Goal: Task Accomplishment & Management: Complete application form

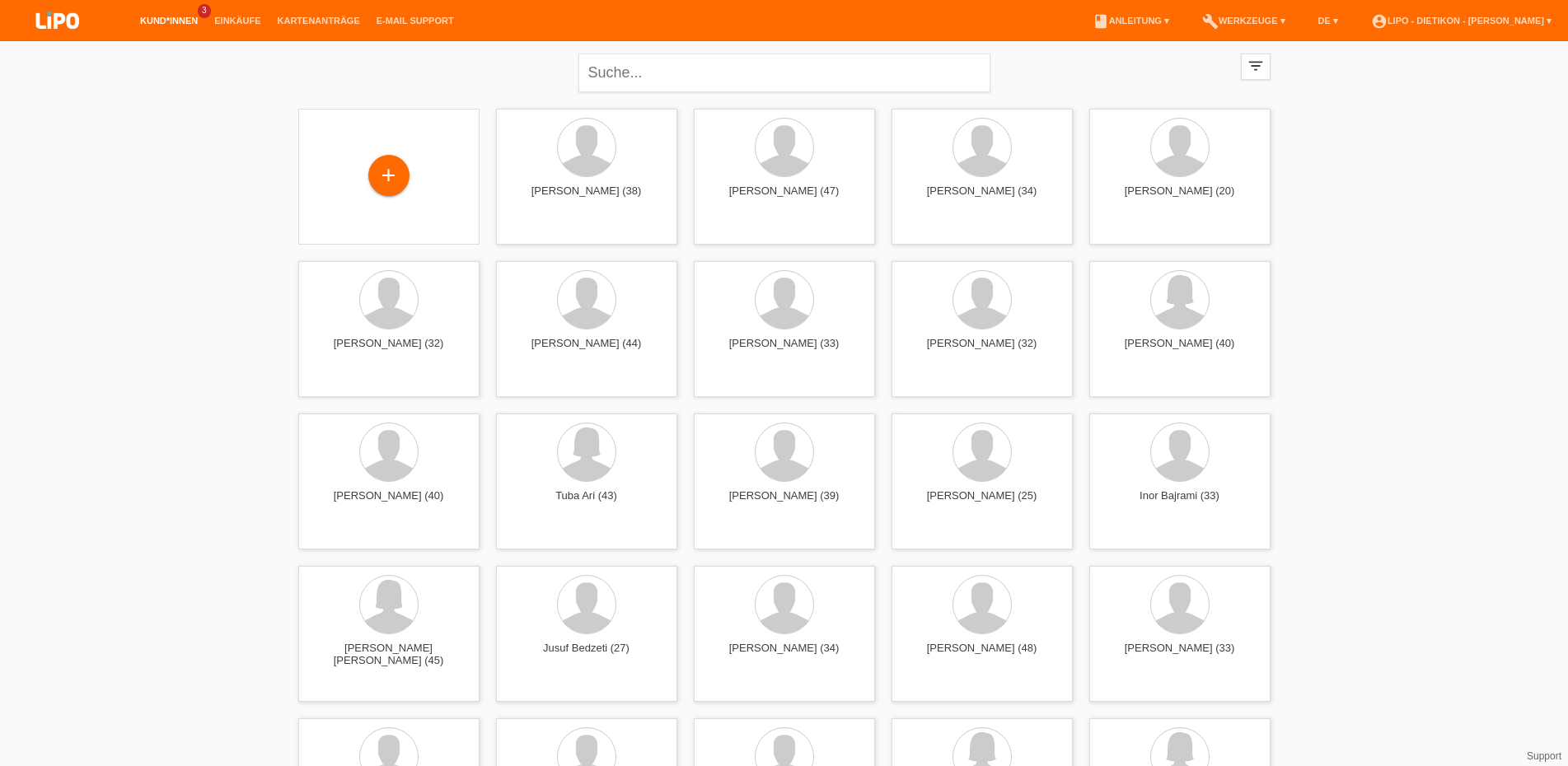
click at [159, 18] on link "Kund*innen" at bounding box center [169, 20] width 74 height 10
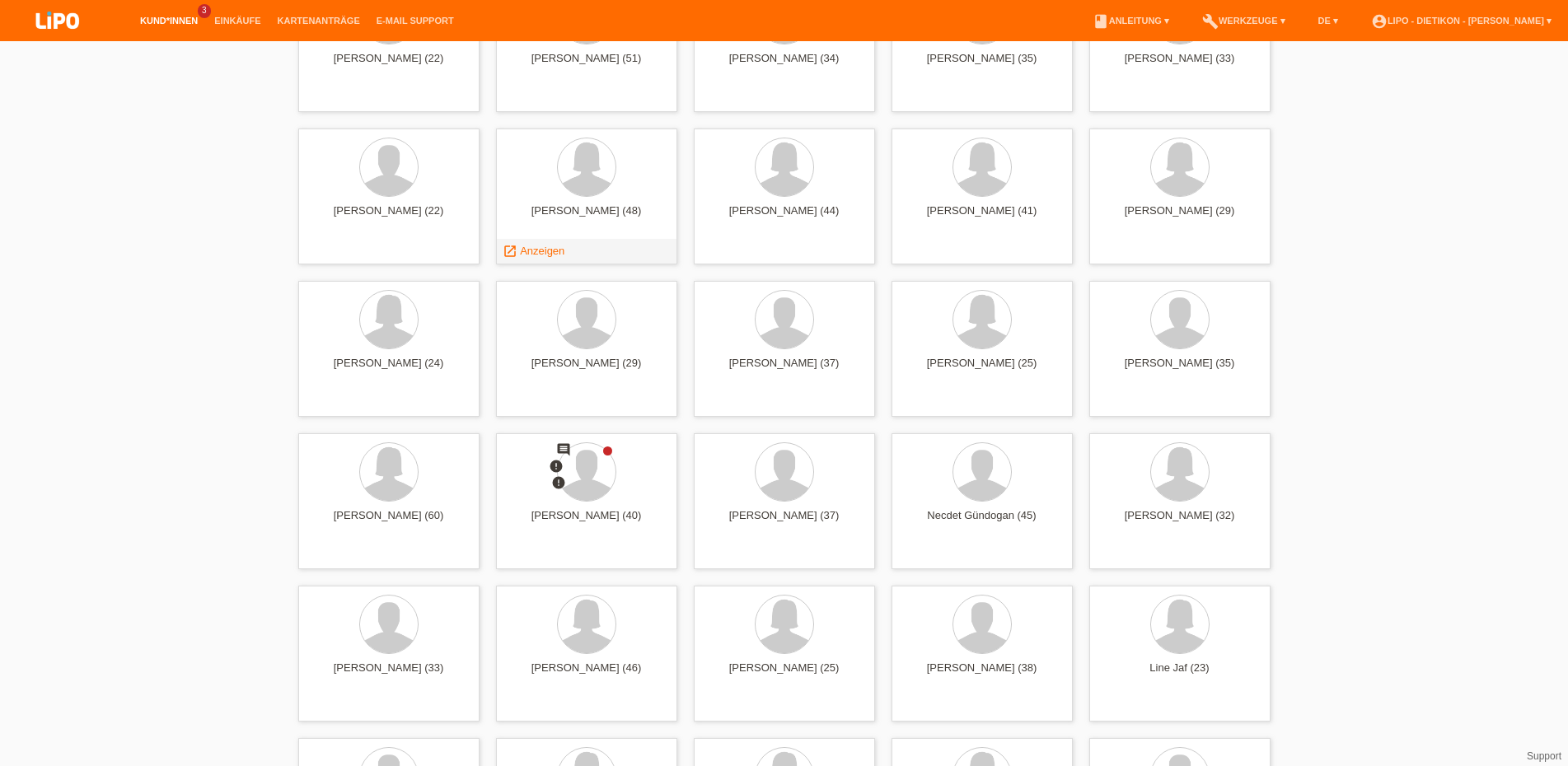
scroll to position [1933, 0]
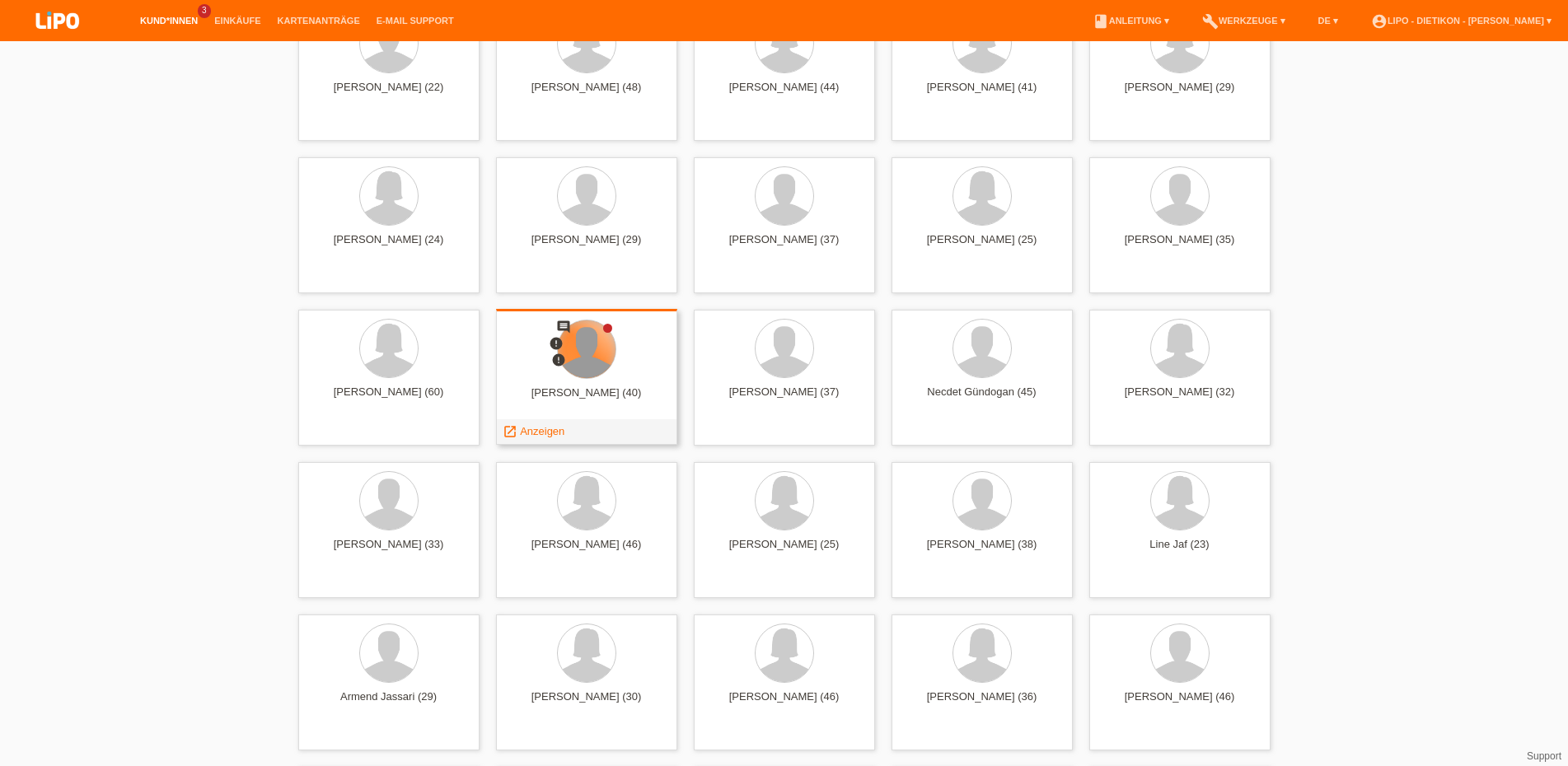
click at [608, 356] on div at bounding box center [586, 349] width 57 height 57
click at [532, 429] on span "Anzeigen" at bounding box center [542, 431] width 45 height 12
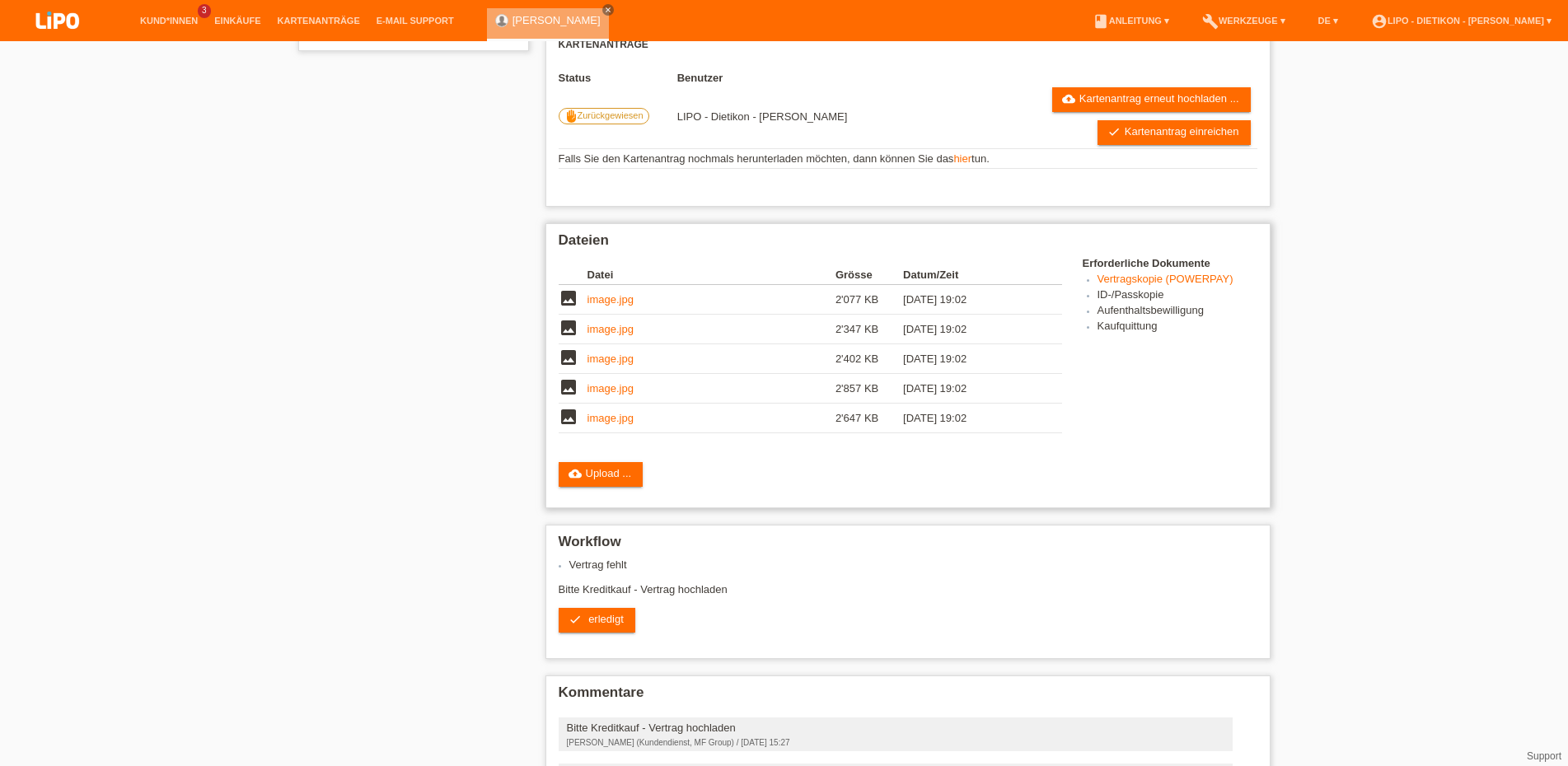
scroll to position [336, 0]
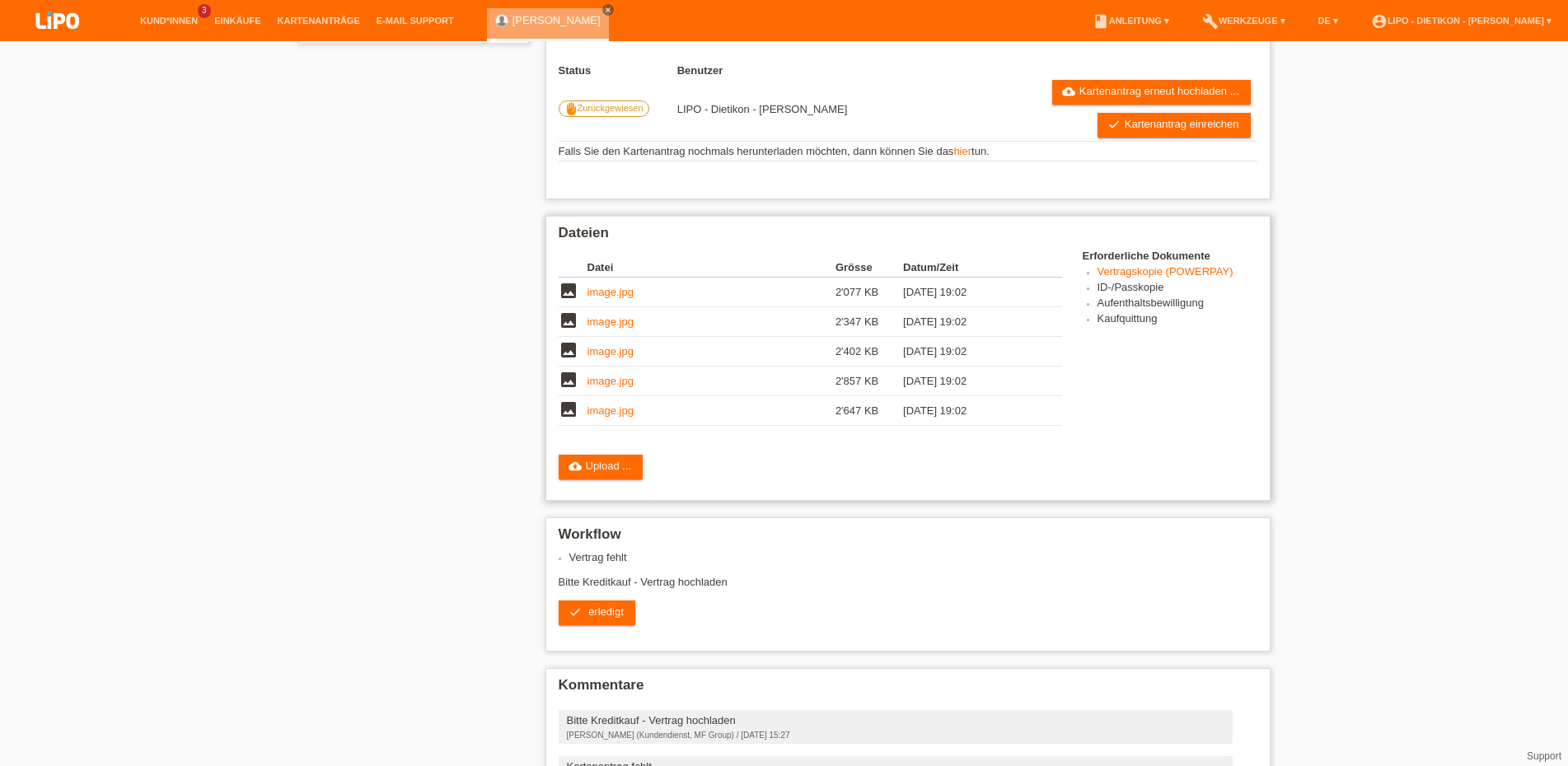
click at [659, 303] on td "image.jpg" at bounding box center [712, 292] width 248 height 30
click at [618, 296] on td "image.jpg" at bounding box center [712, 292] width 248 height 30
click at [617, 298] on link "image.jpg" at bounding box center [610, 292] width 46 height 12
click at [601, 387] on link "image.jpg" at bounding box center [610, 381] width 46 height 12
click at [609, 357] on link "image.jpg" at bounding box center [610, 351] width 46 height 12
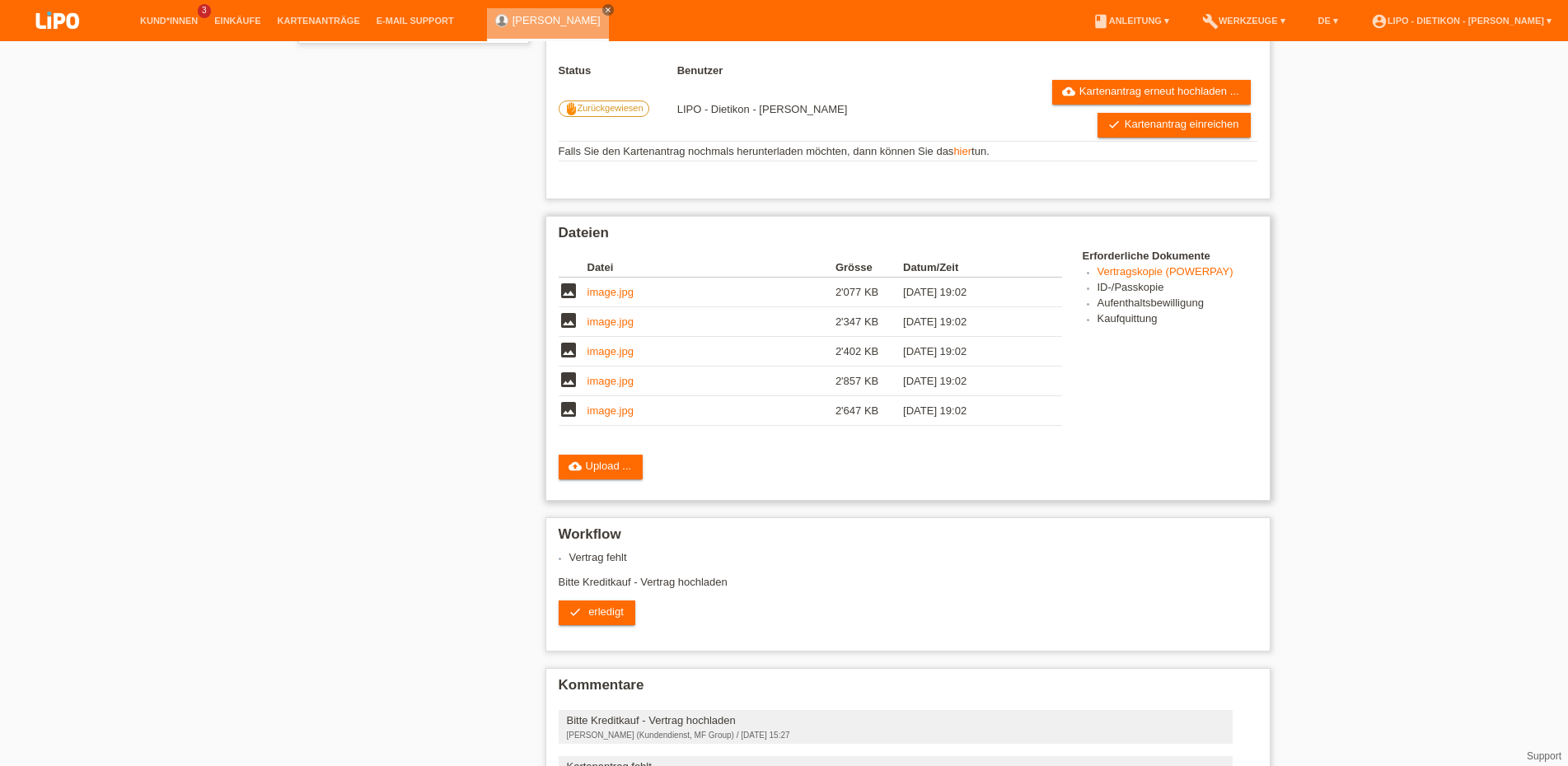
click at [613, 328] on link "image.jpg" at bounding box center [610, 321] width 46 height 12
click at [618, 298] on link "image.jpg" at bounding box center [610, 292] width 46 height 12
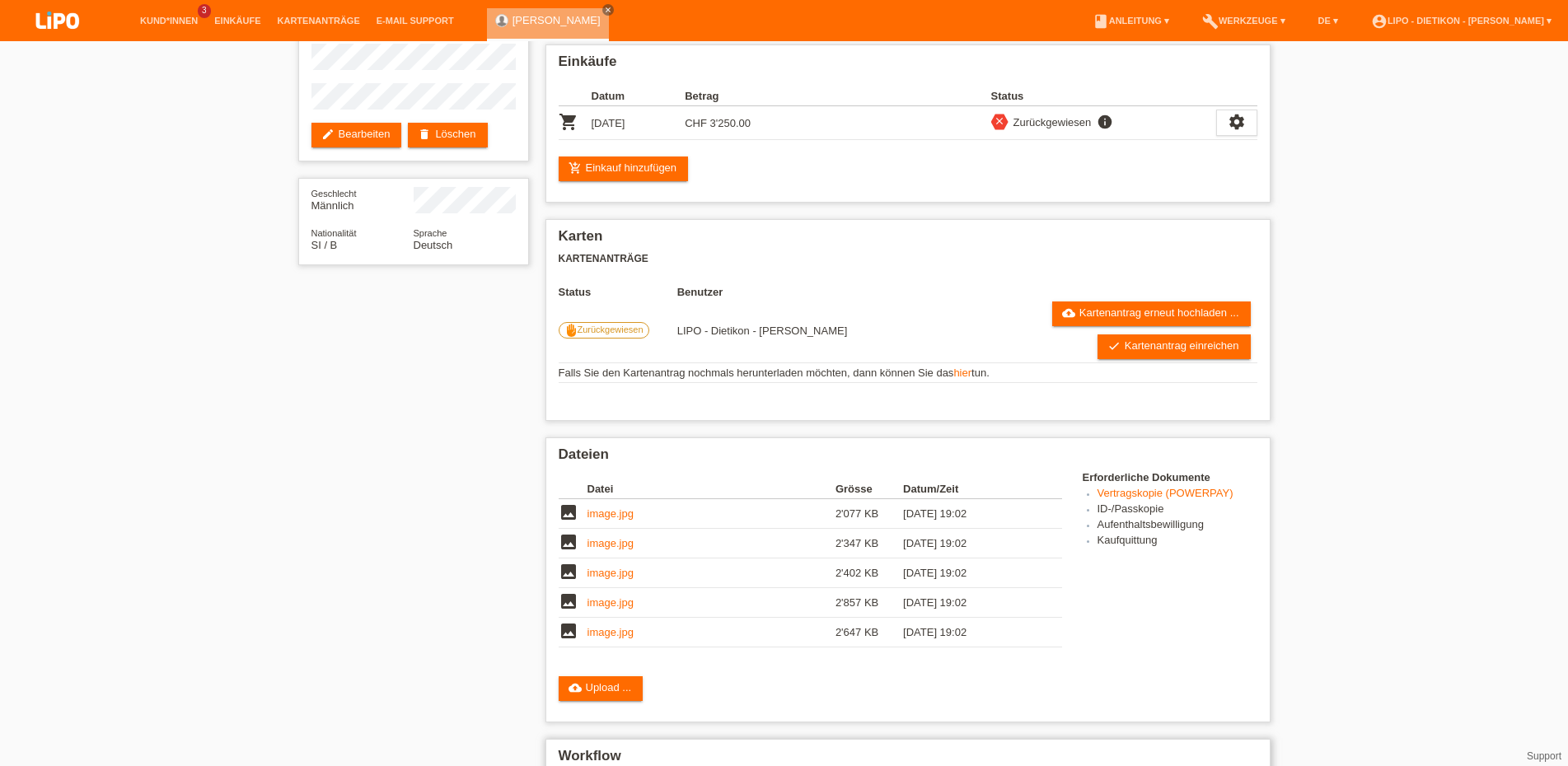
scroll to position [0, 0]
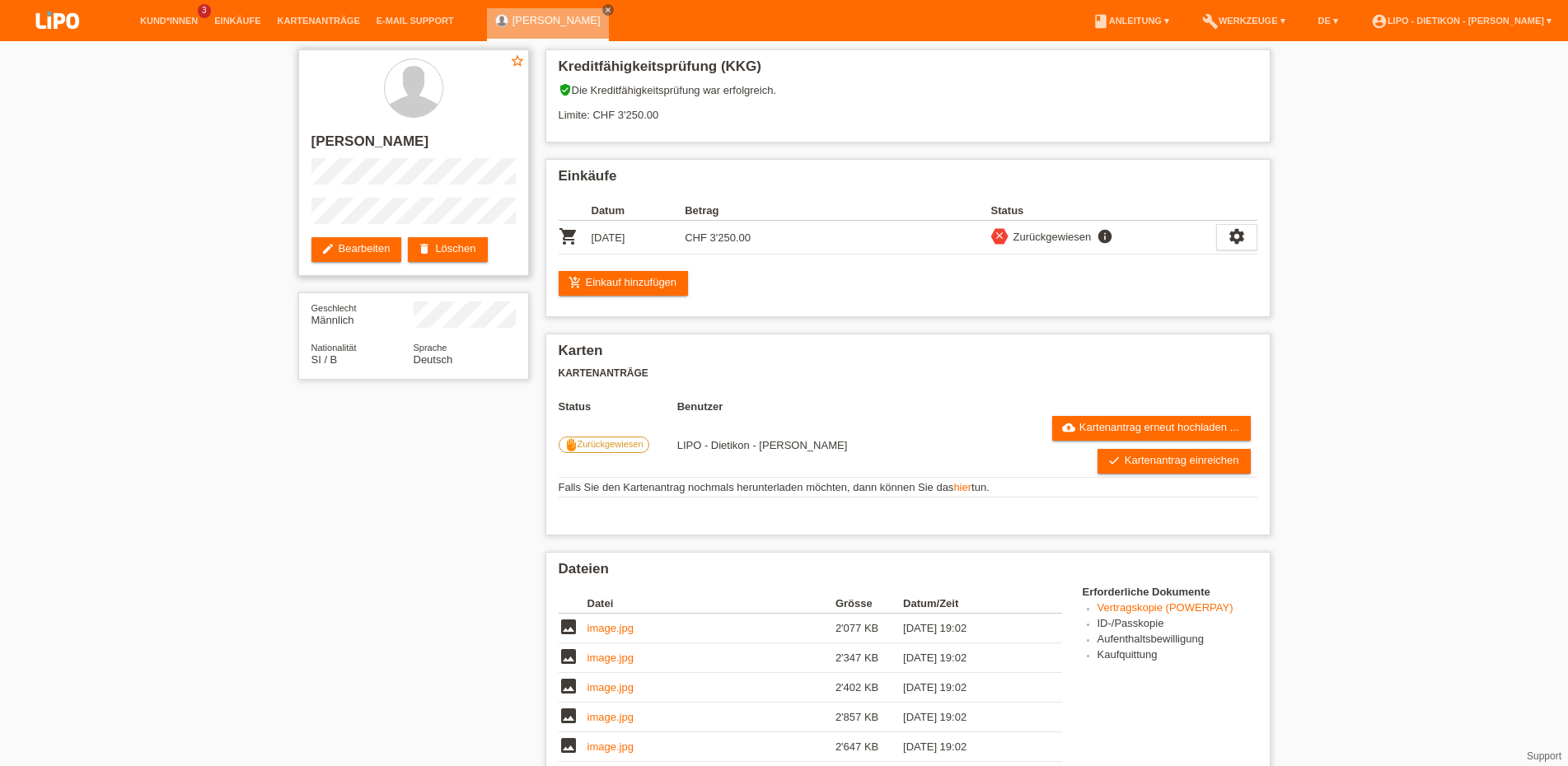
click at [352, 138] on h2 "Walland Grega" at bounding box center [414, 146] width 204 height 25
copy h2 "Walland"
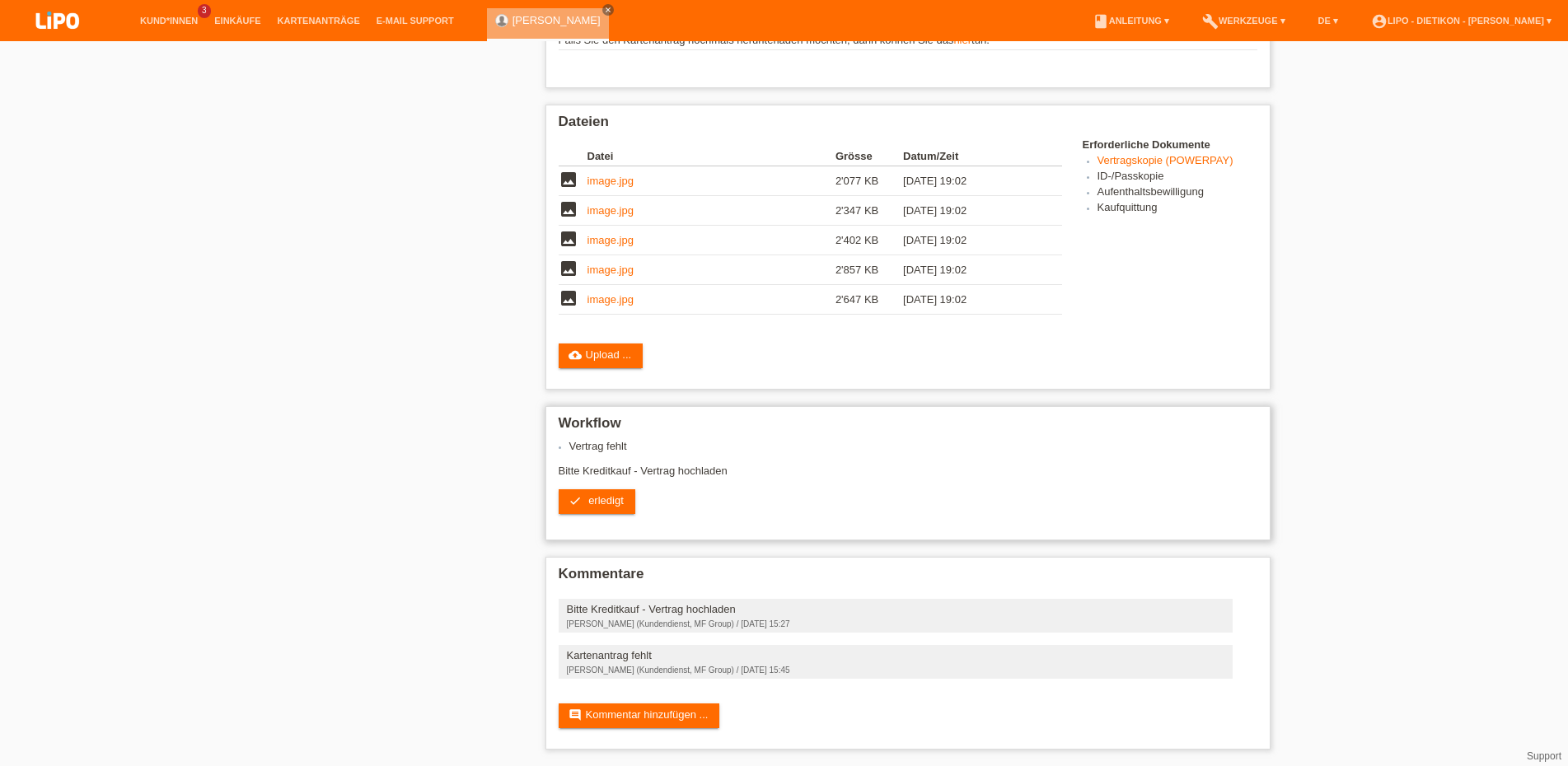
scroll to position [471, 0]
click at [615, 343] on link "cloud_upload Upload ..." at bounding box center [601, 356] width 85 height 25
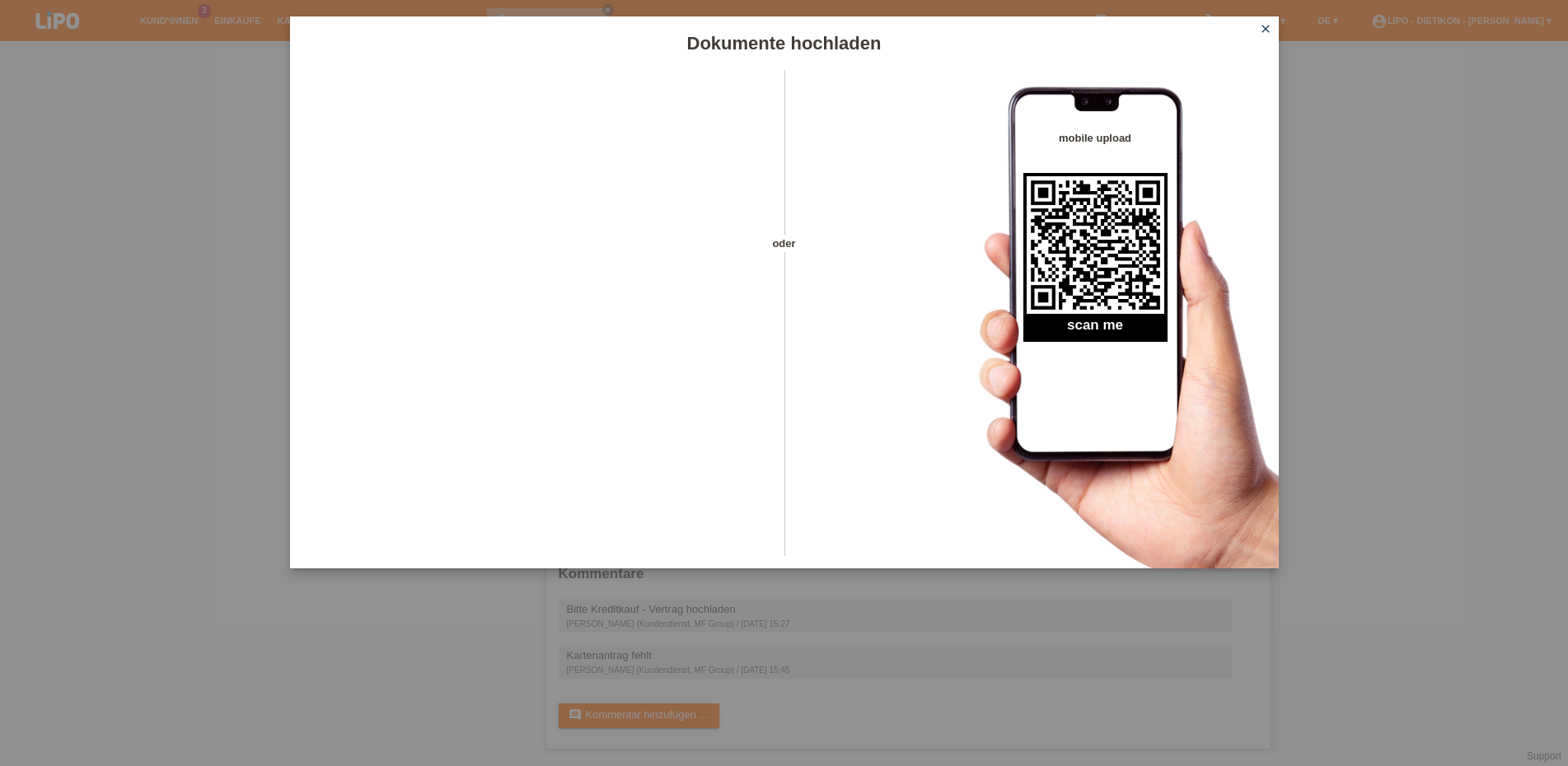
click at [974, 547] on div "mobile upload scan me" at bounding box center [1108, 320] width 341 height 498
click at [854, 468] on div "oder mobile upload scan me" at bounding box center [784, 320] width 989 height 498
click at [1266, 29] on icon "close" at bounding box center [1266, 28] width 13 height 13
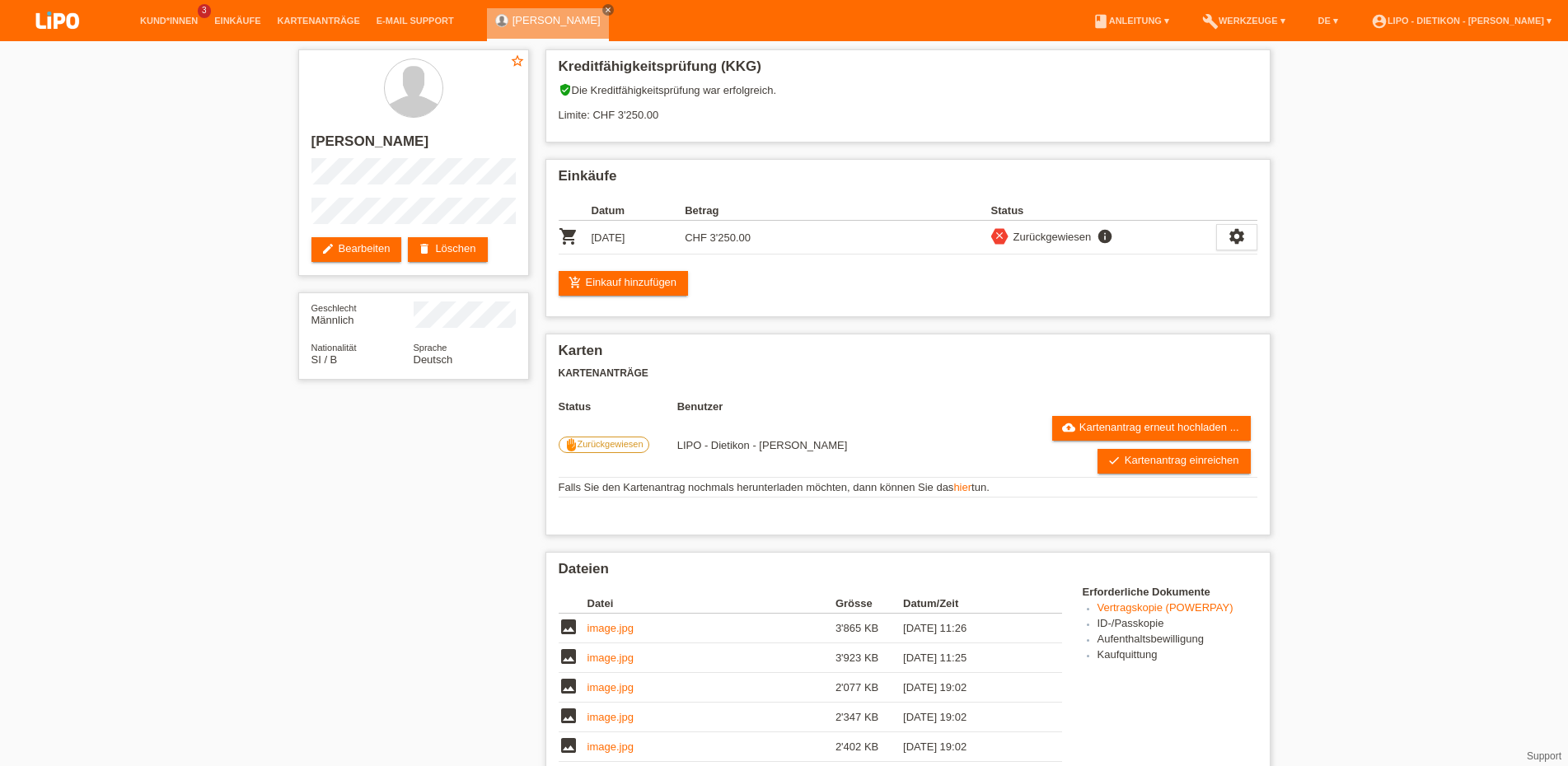
scroll to position [471, 0]
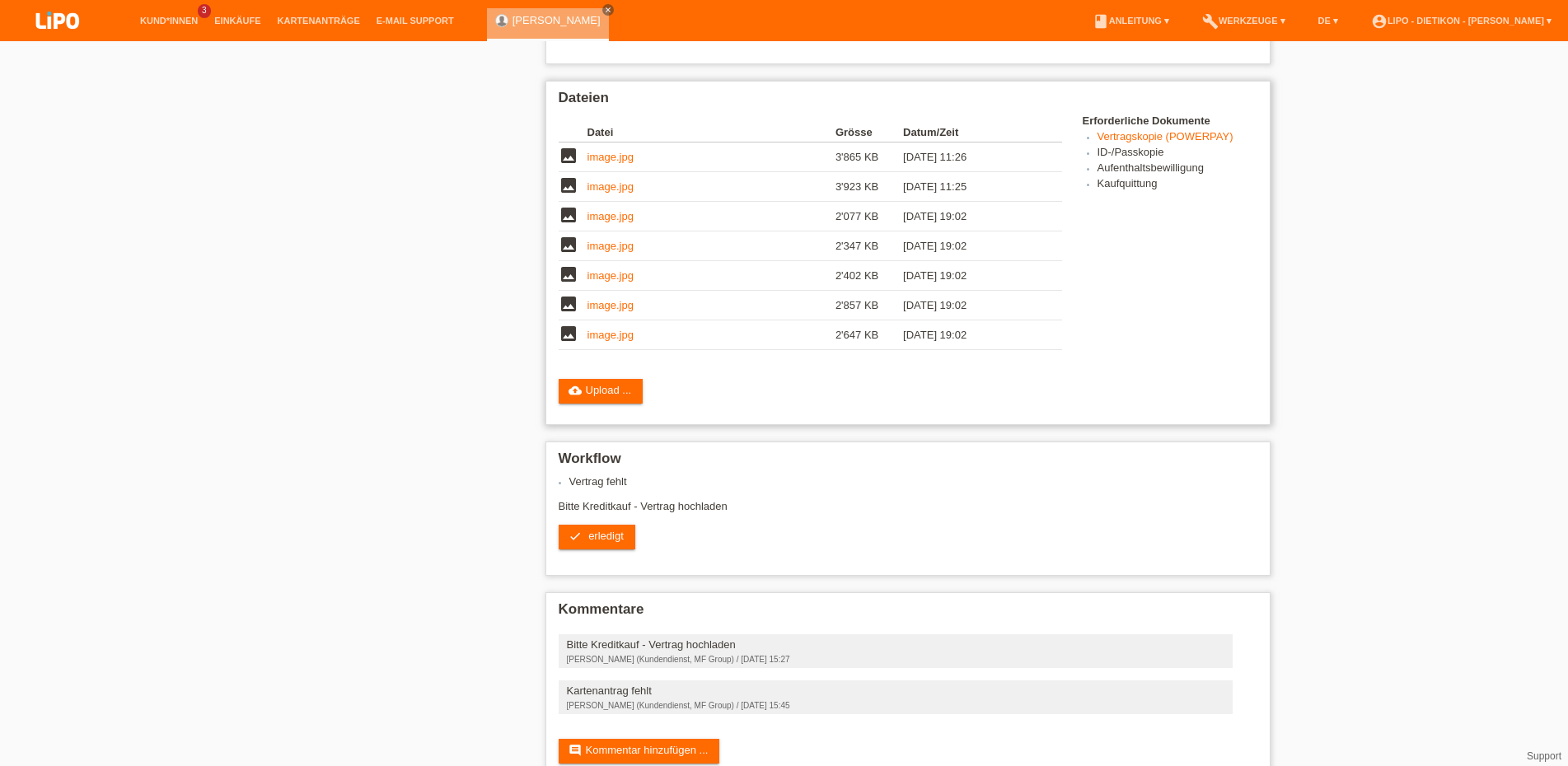
click at [1121, 143] on link "Vertragskopie (POWERPAY)" at bounding box center [1165, 136] width 136 height 12
click at [698, 170] on td "image.jpg" at bounding box center [712, 158] width 248 height 30
click at [603, 163] on link "image.jpg" at bounding box center [610, 157] width 46 height 12
click at [655, 198] on td "image.jpg" at bounding box center [712, 188] width 248 height 30
click at [623, 193] on link "image.jpg" at bounding box center [610, 187] width 46 height 12
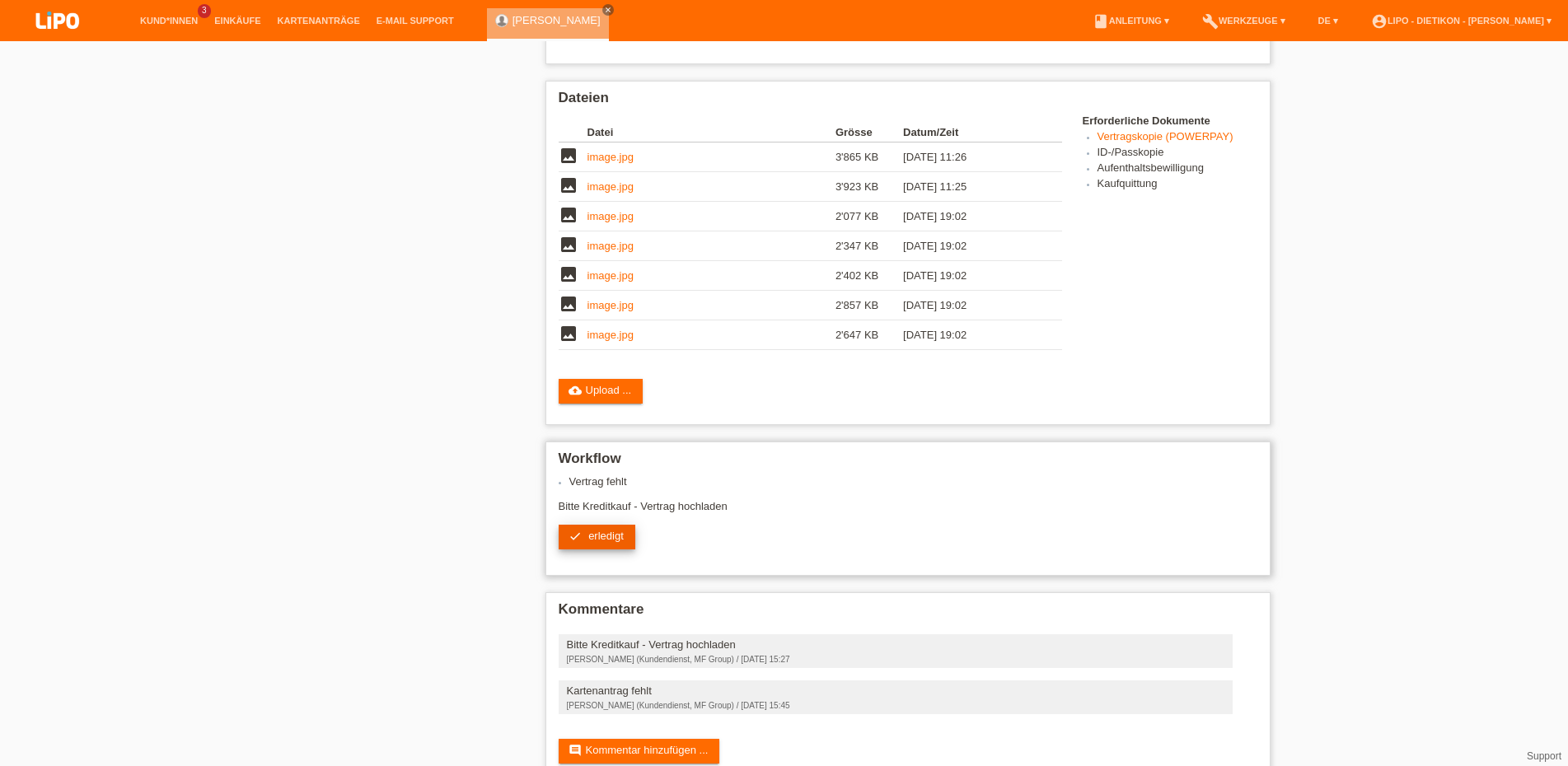
click at [603, 549] on link "check erledigt" at bounding box center [596, 537] width 77 height 25
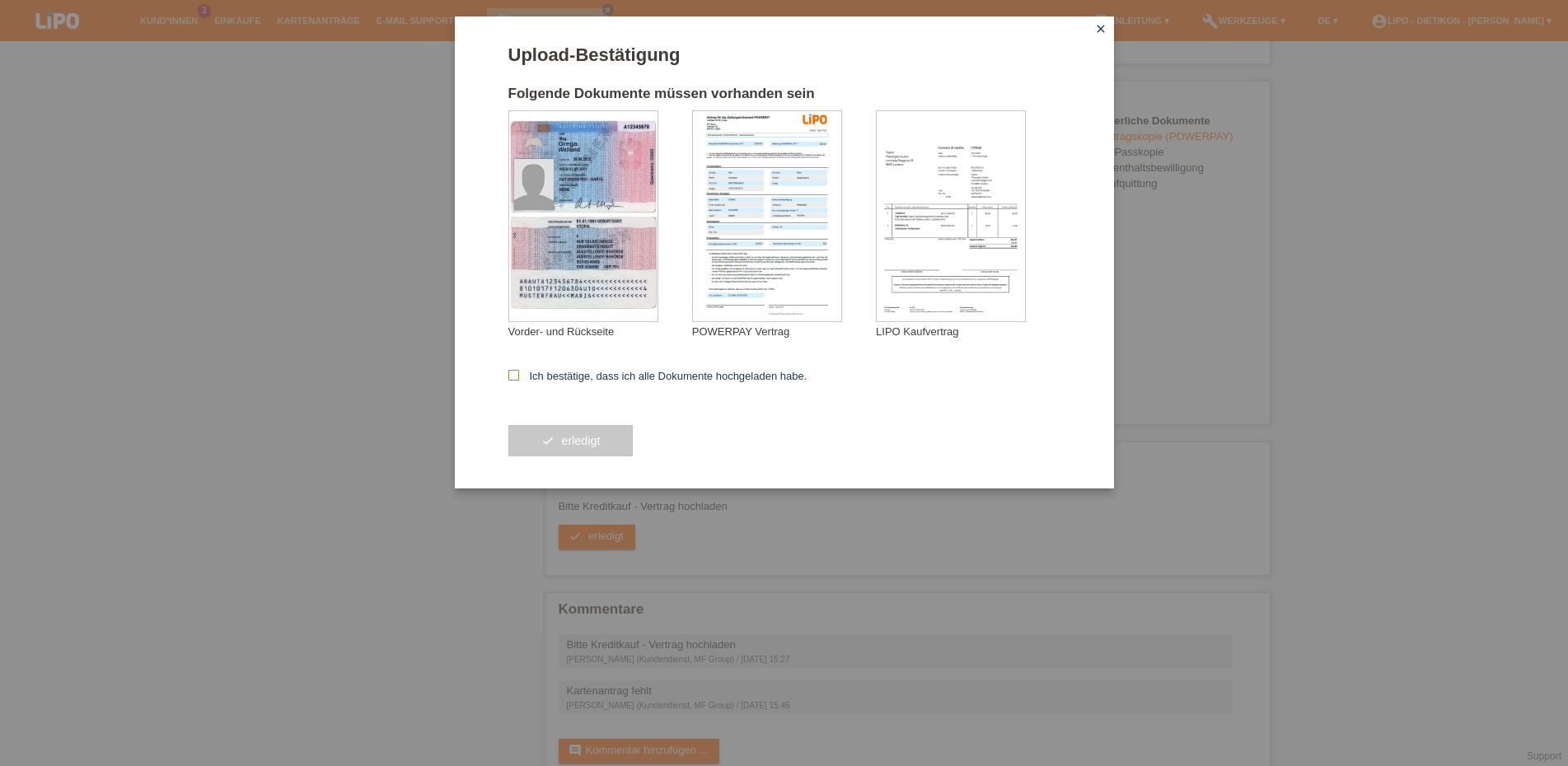
click at [519, 376] on icon at bounding box center [514, 375] width 11 height 11
click at [519, 376] on input "Ich bestätige, dass ich alle Dokumente hochgeladen habe." at bounding box center [514, 375] width 11 height 11
checkbox input "true"
click at [558, 441] on button "check erledigt" at bounding box center [571, 441] width 125 height 32
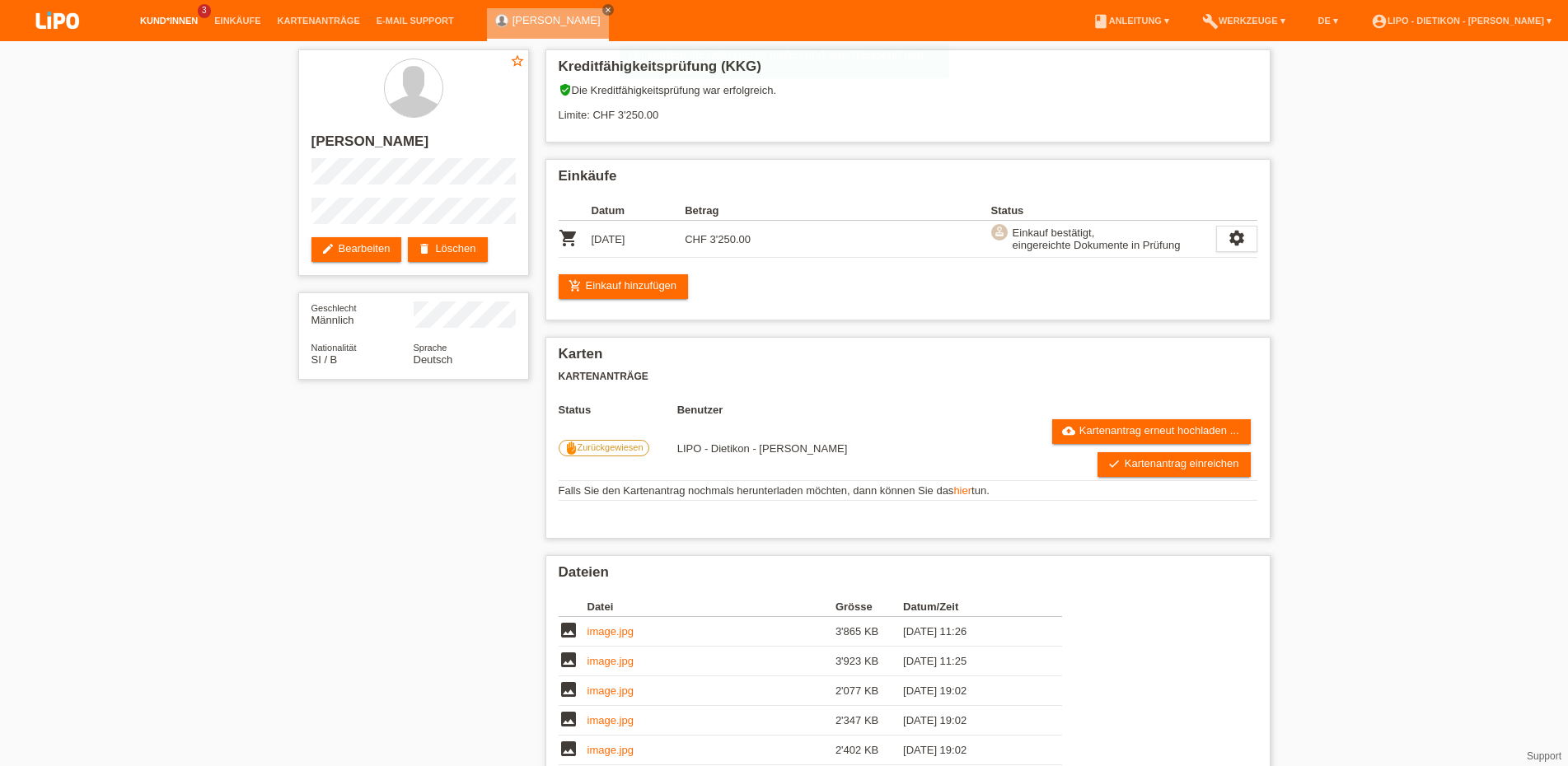
click at [169, 23] on link "Kund*innen" at bounding box center [169, 20] width 74 height 10
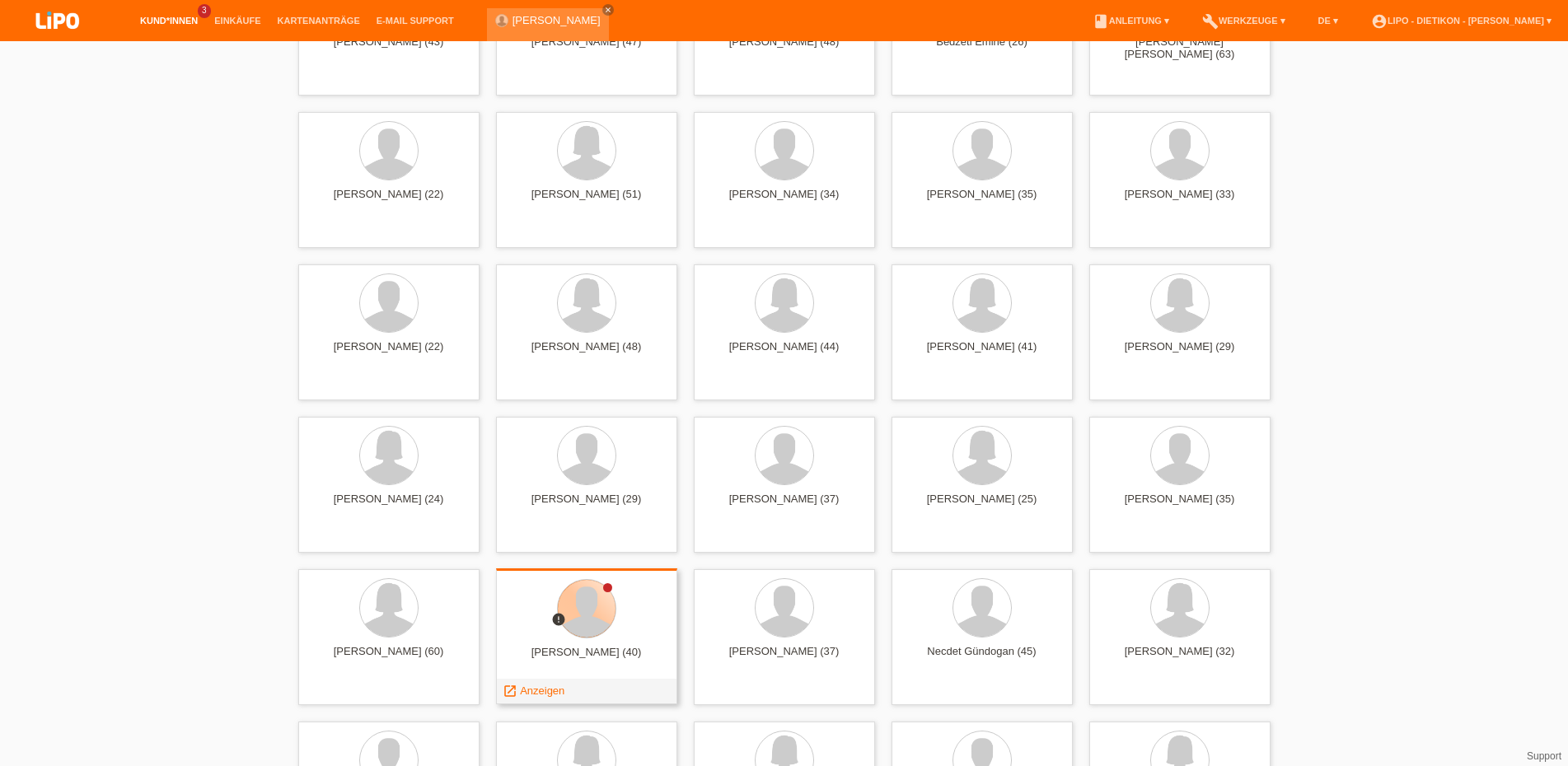
scroll to position [1681, 0]
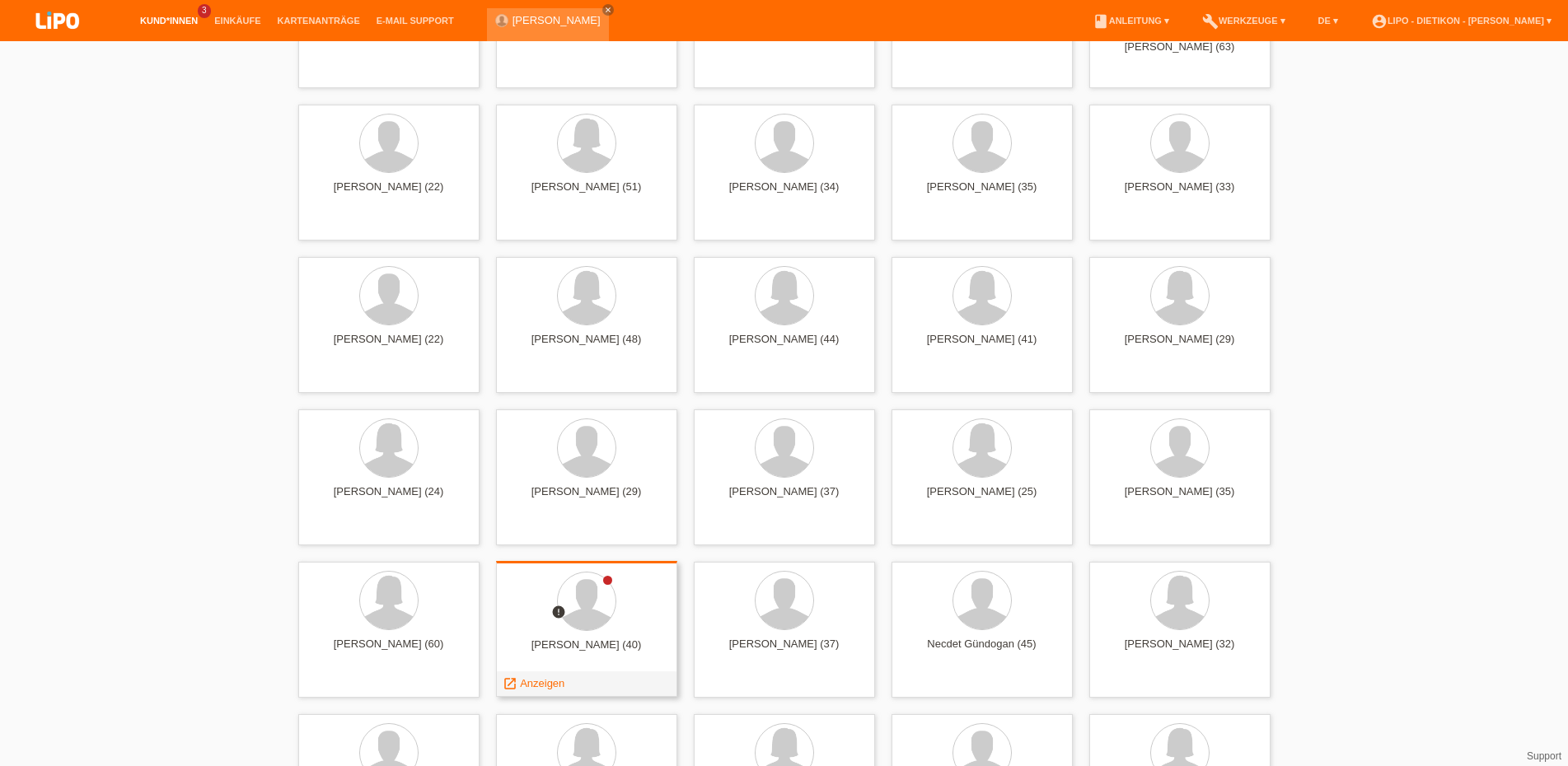
click at [615, 622] on div at bounding box center [587, 602] width 155 height 62
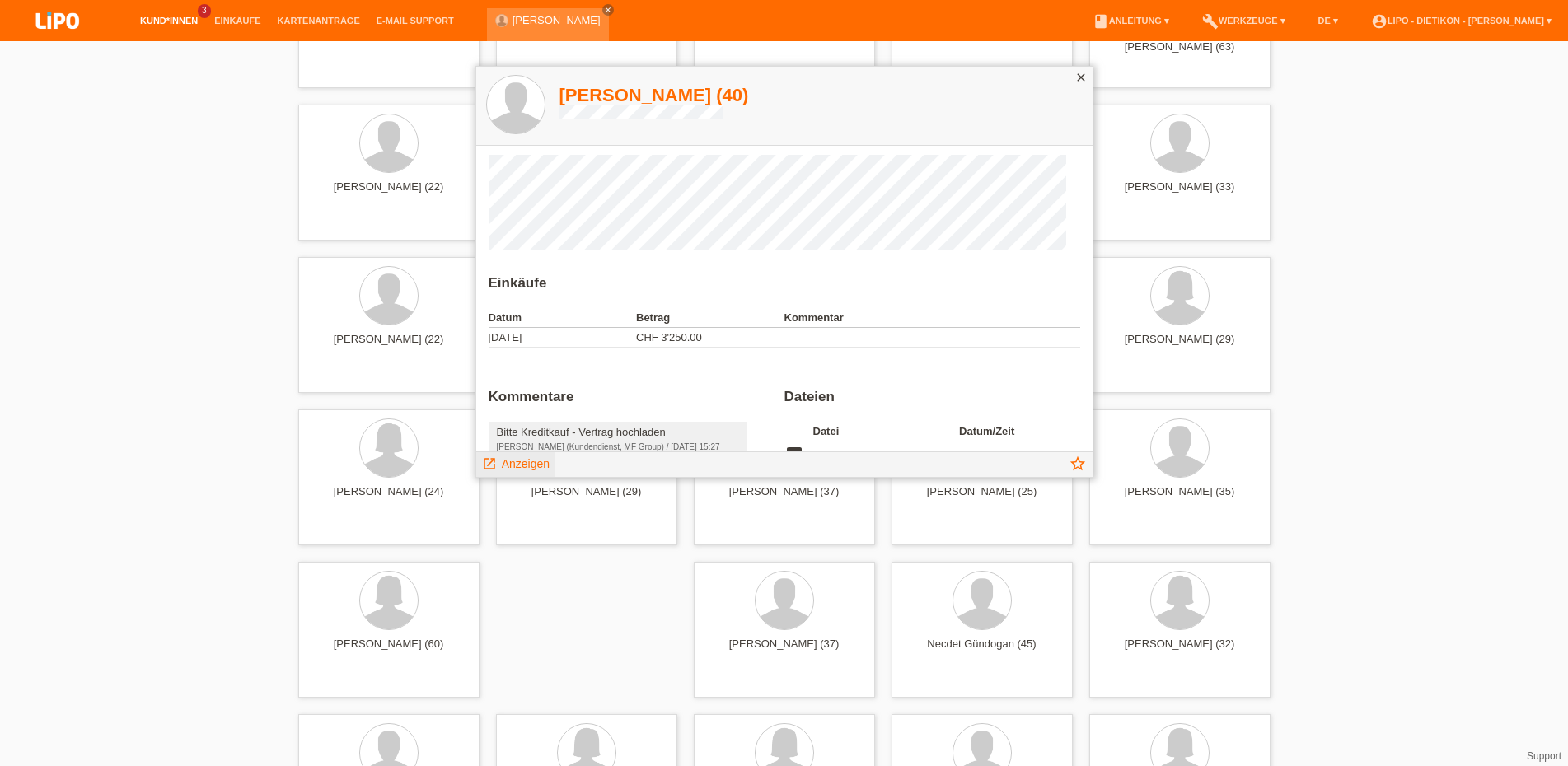
click at [511, 467] on span "Anzeigen" at bounding box center [526, 463] width 48 height 13
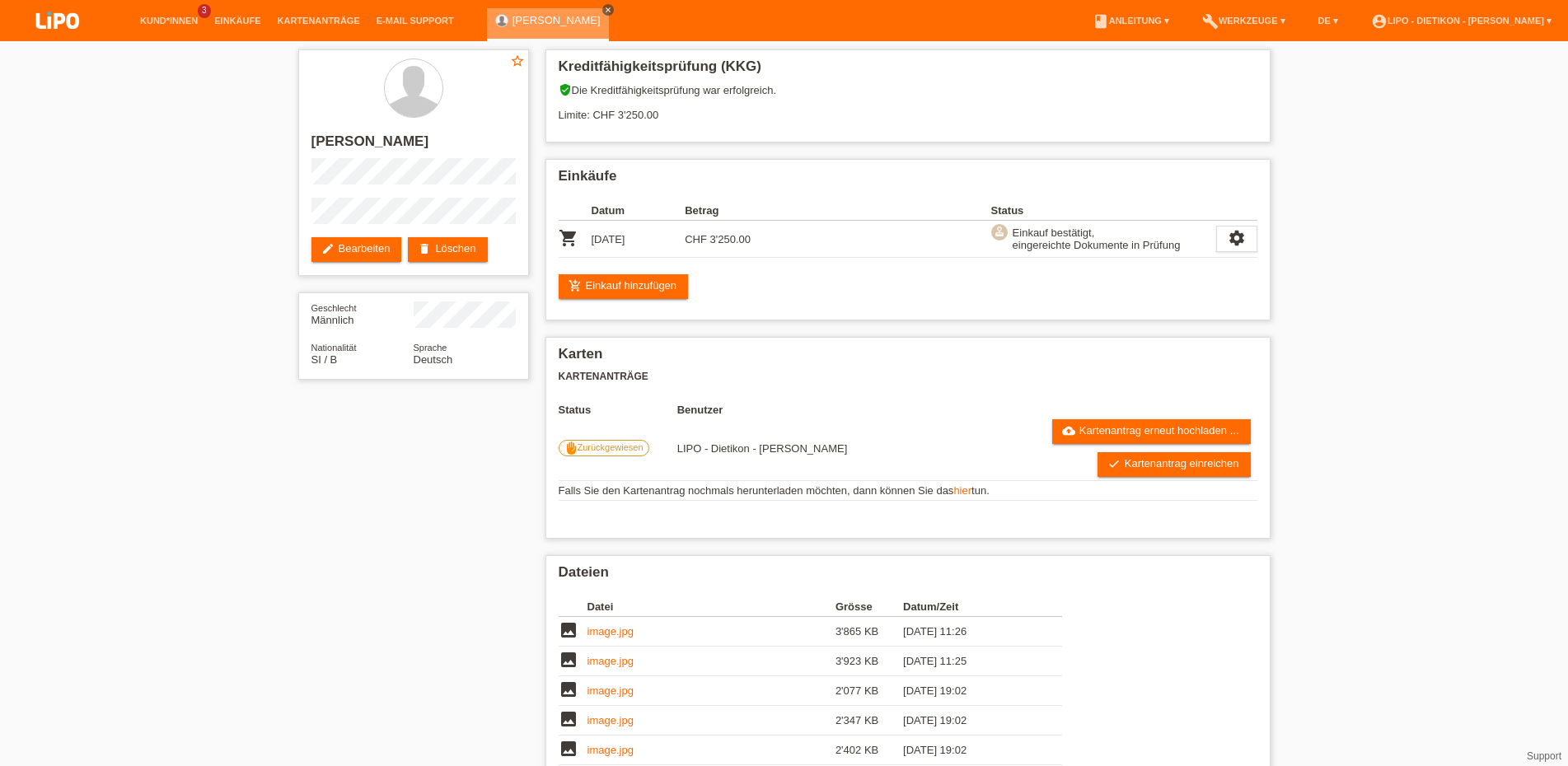
click at [604, 9] on icon "close" at bounding box center [608, 10] width 8 height 8
click at [158, 25] on link "Kund*innen" at bounding box center [169, 20] width 74 height 10
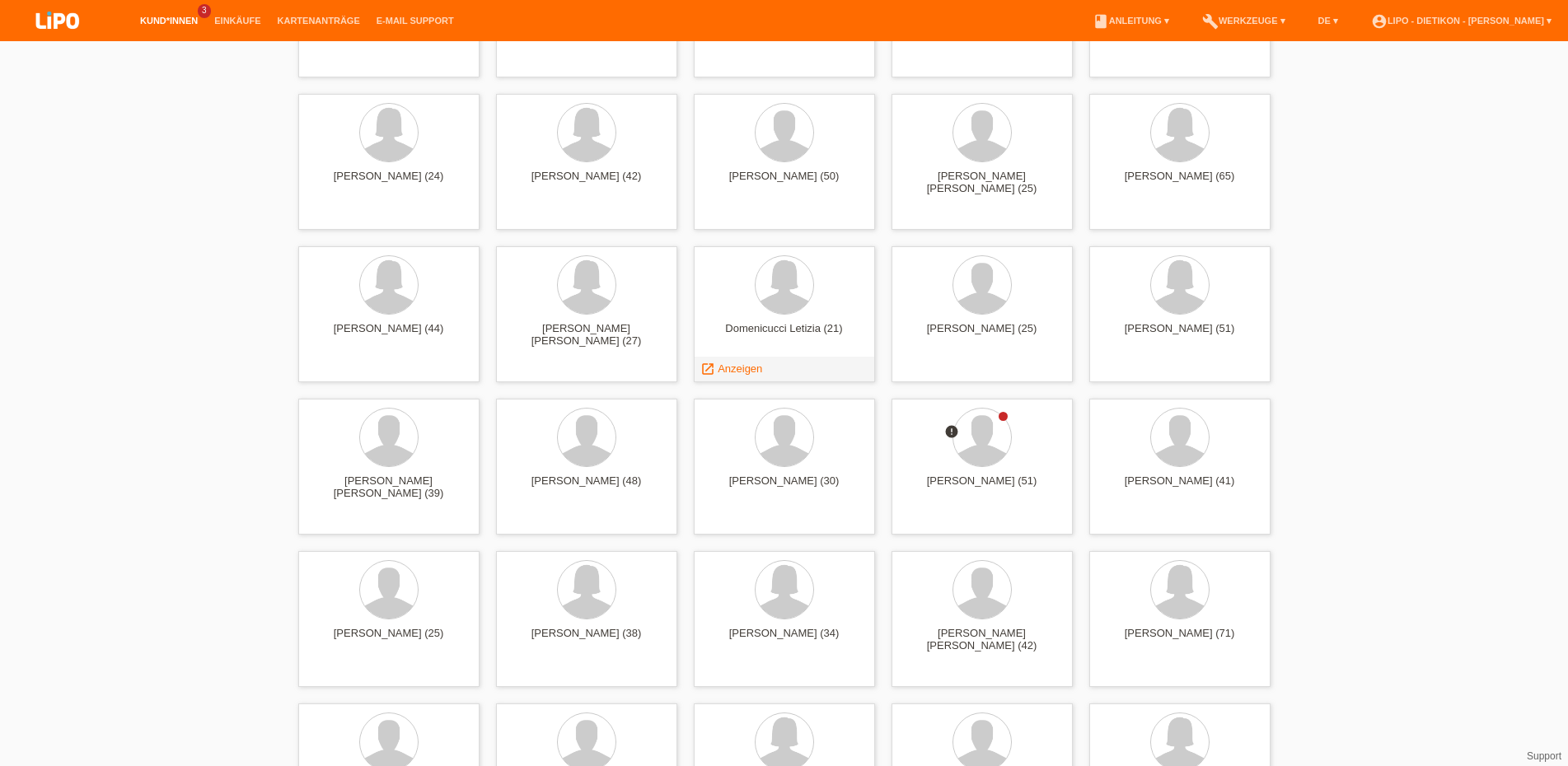
scroll to position [2773, 0]
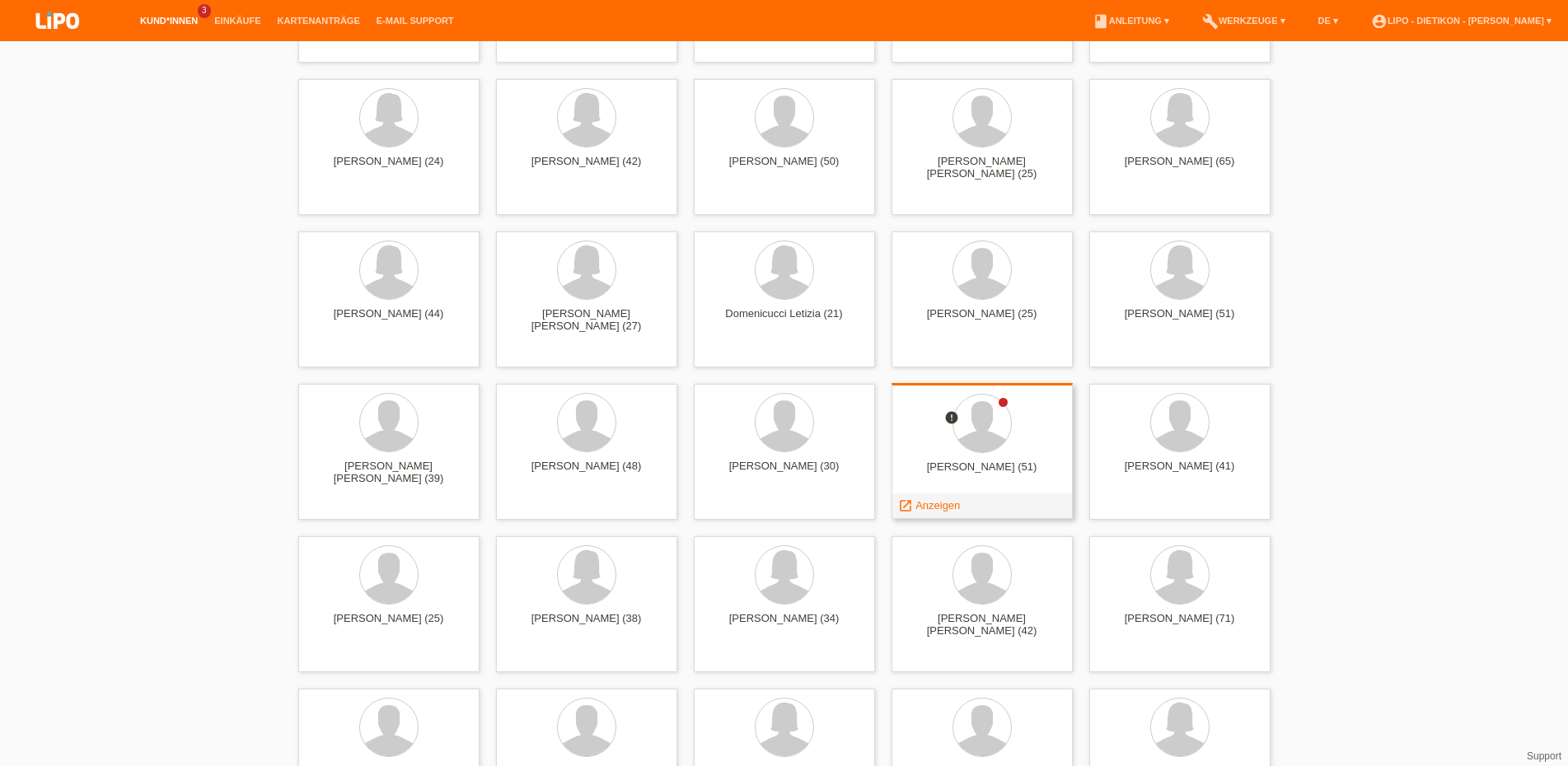
click at [985, 453] on div at bounding box center [982, 424] width 155 height 62
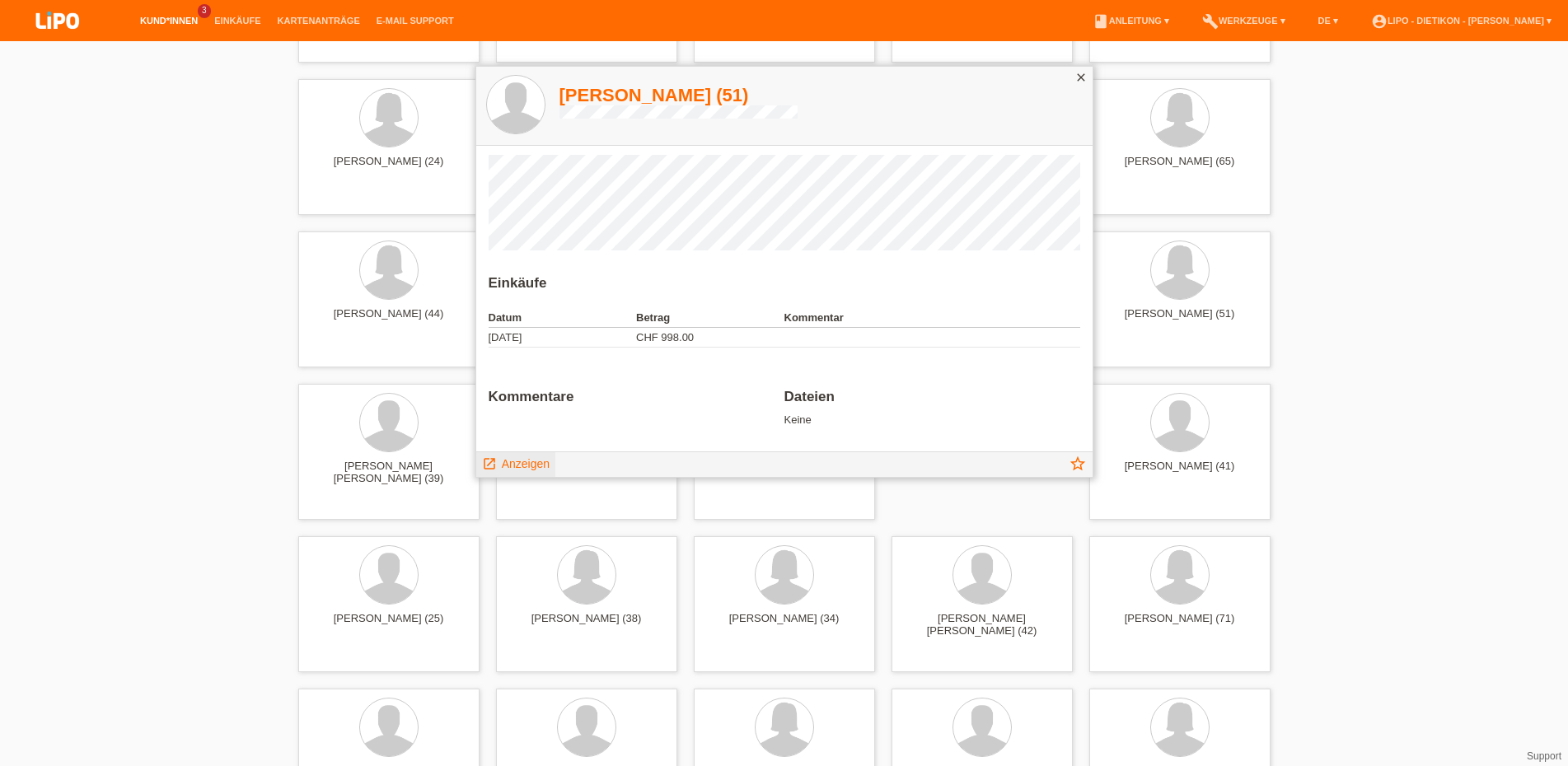
click at [544, 466] on span "Anzeigen" at bounding box center [526, 463] width 48 height 13
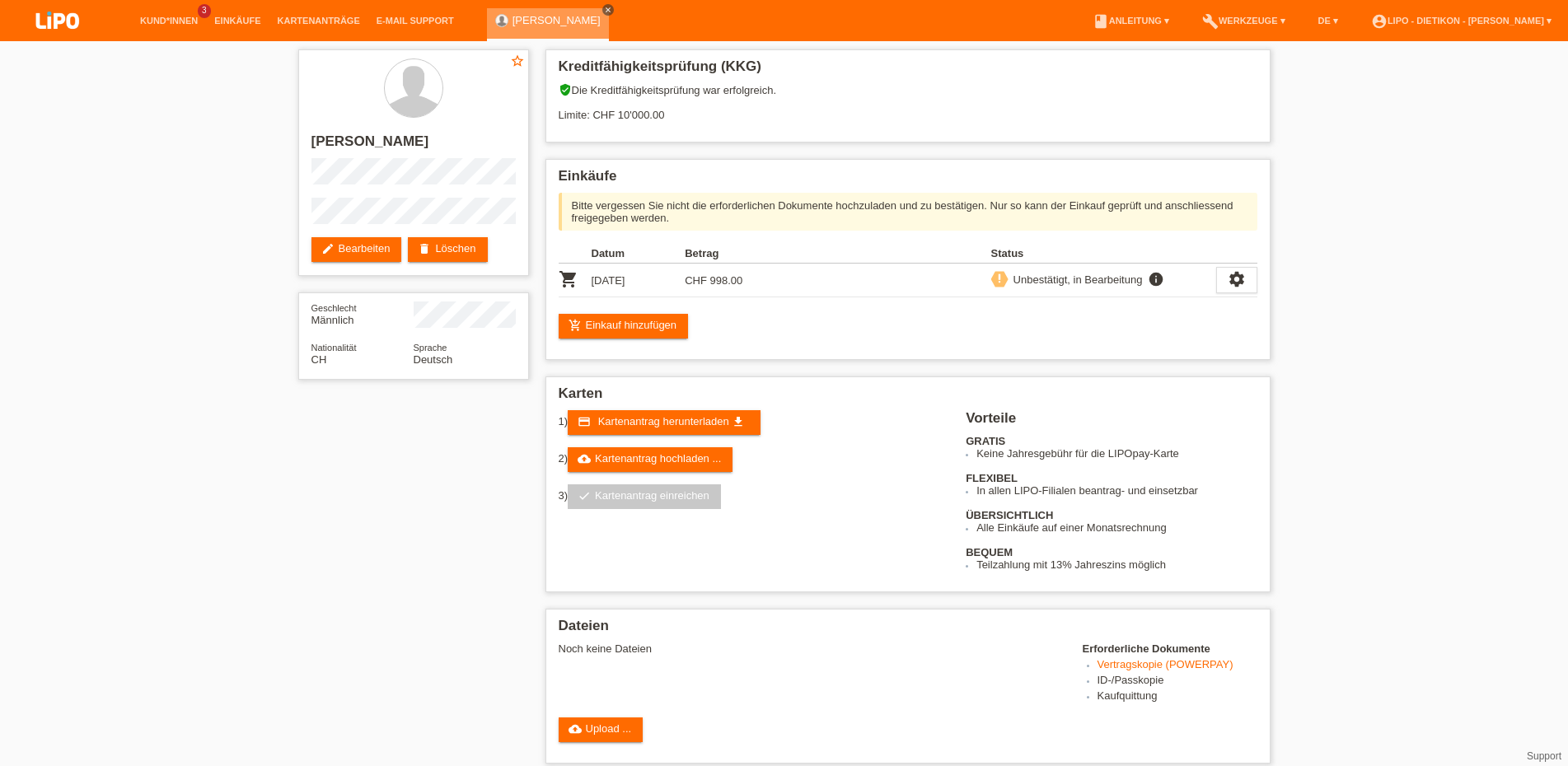
click at [609, 10] on icon "close" at bounding box center [608, 10] width 8 height 8
click at [177, 27] on li "Kund*innen 3" at bounding box center [169, 21] width 74 height 42
click at [180, 26] on link "Kund*innen" at bounding box center [169, 20] width 74 height 10
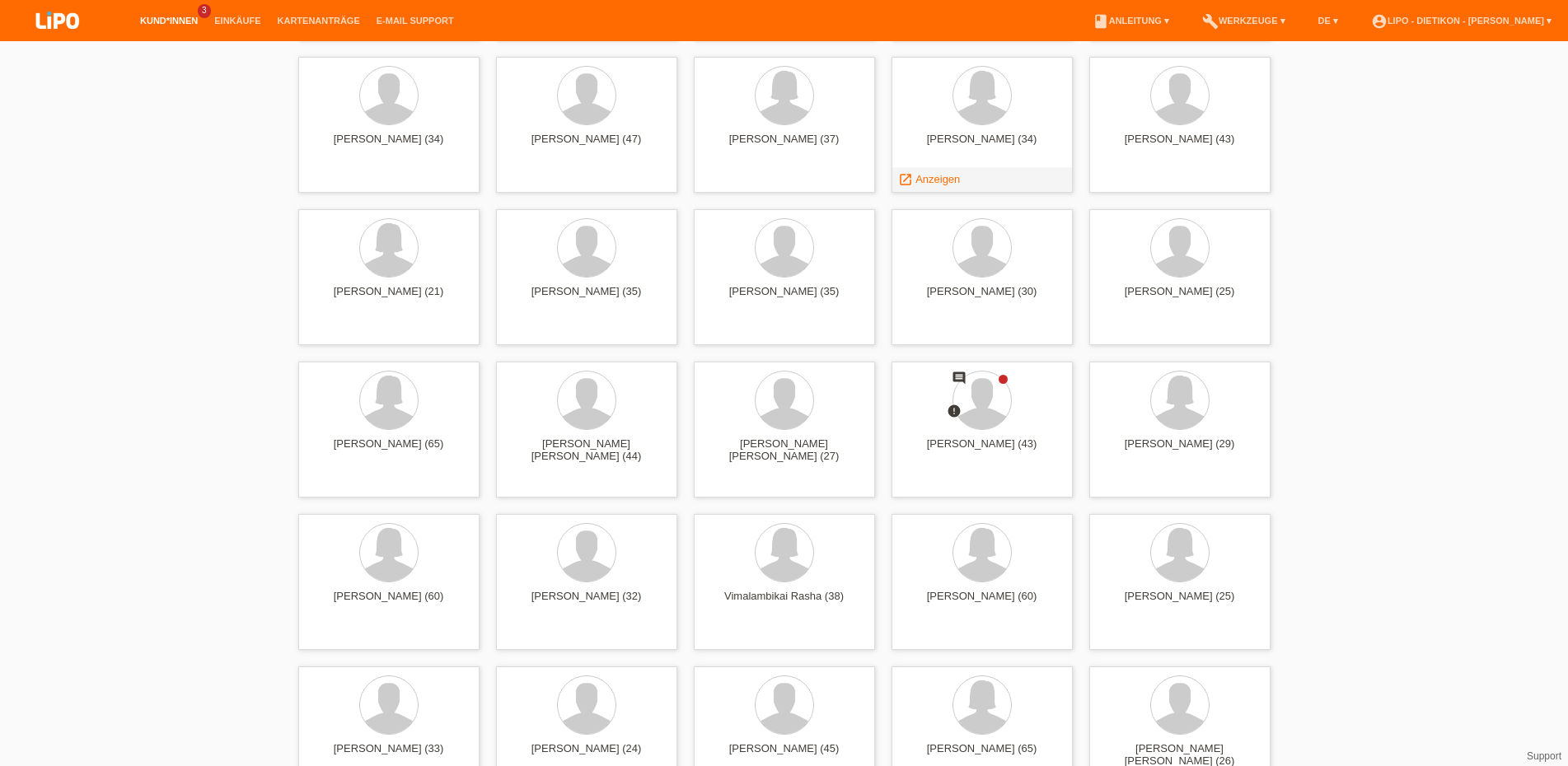
scroll to position [3865, 0]
click at [1006, 431] on div "comment error [PERSON_NAME] (43) launch Anzeigen" at bounding box center [982, 425] width 181 height 136
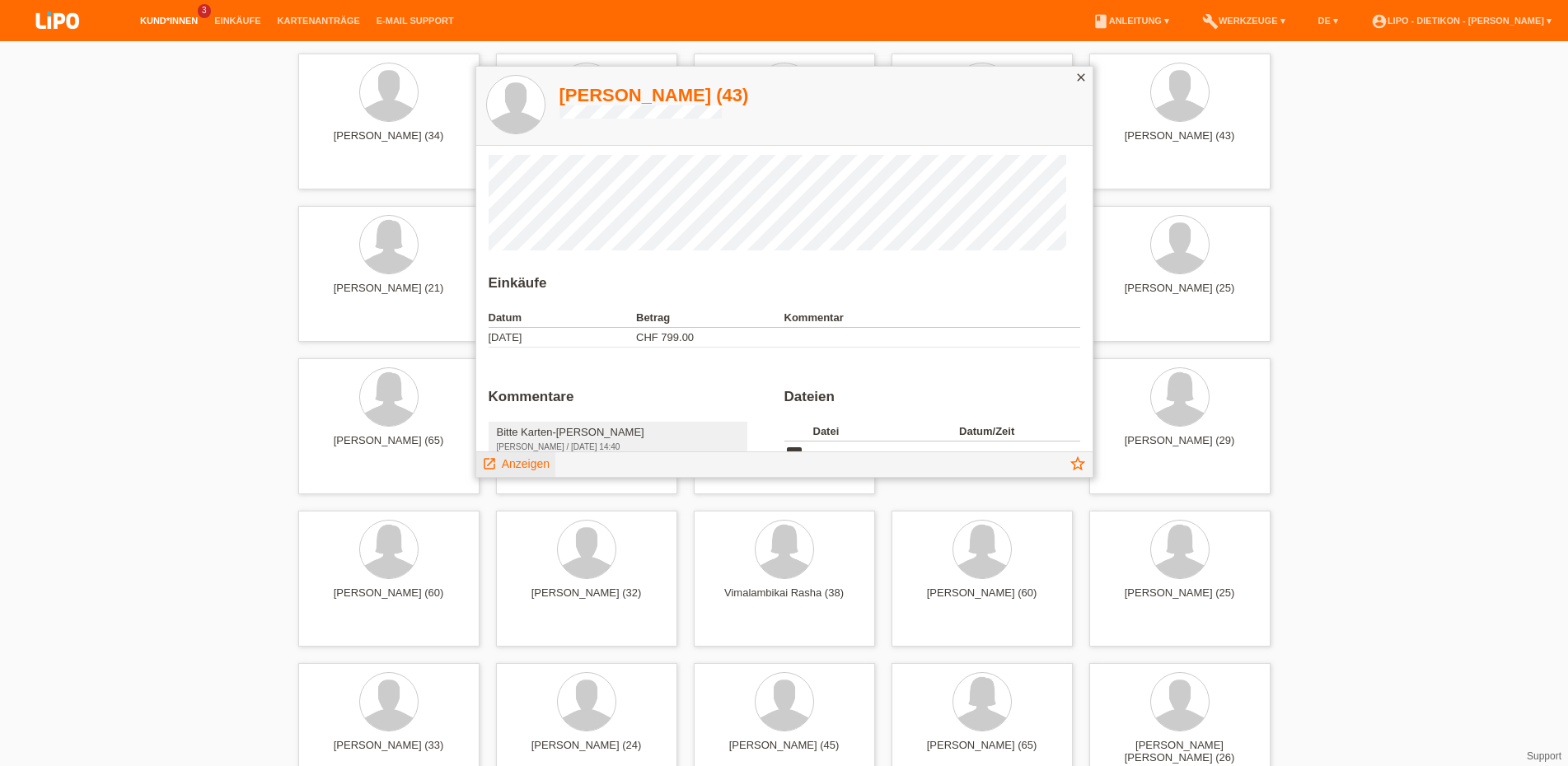
click at [536, 467] on span "Anzeigen" at bounding box center [526, 463] width 48 height 13
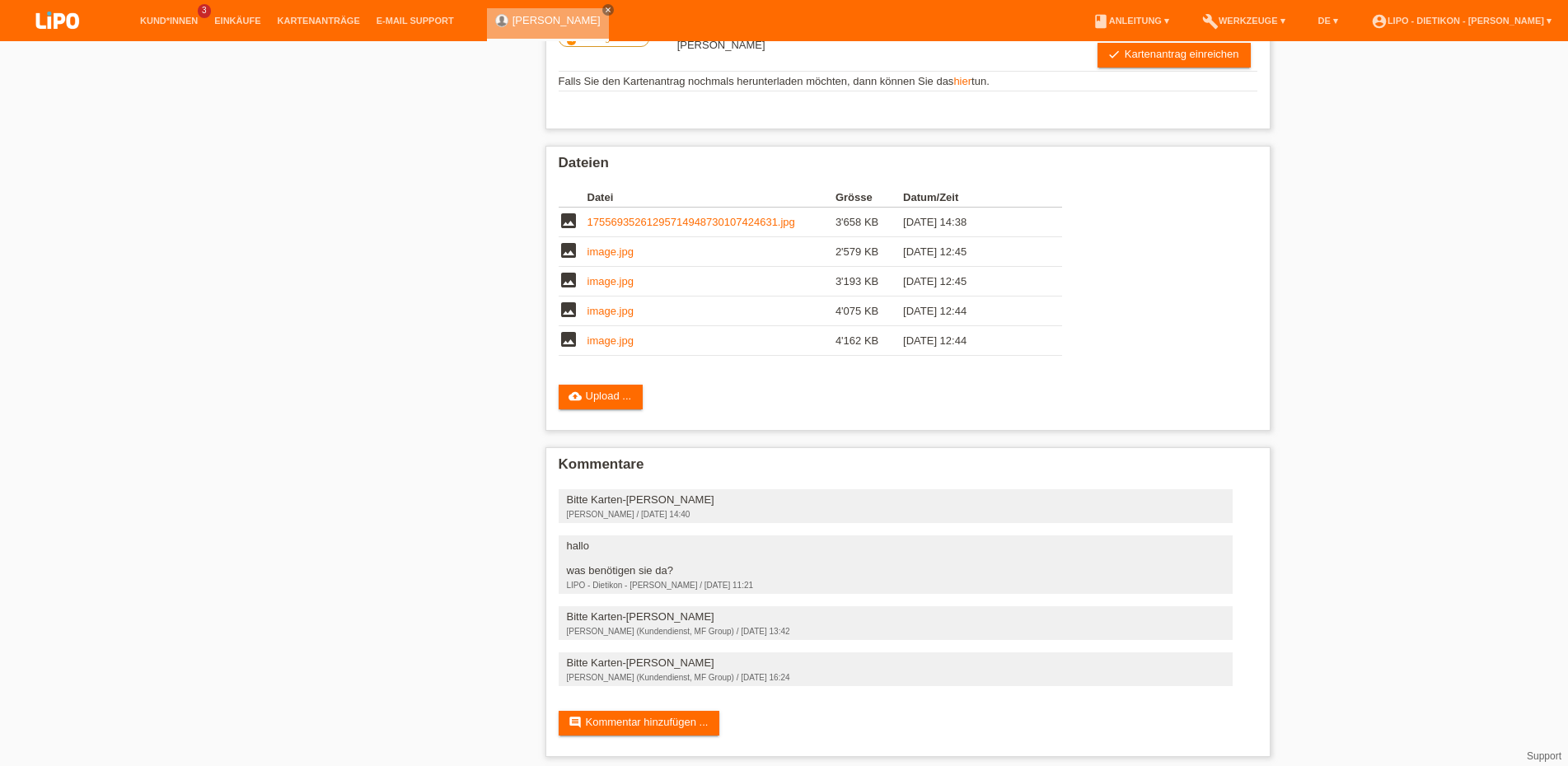
scroll to position [438, 0]
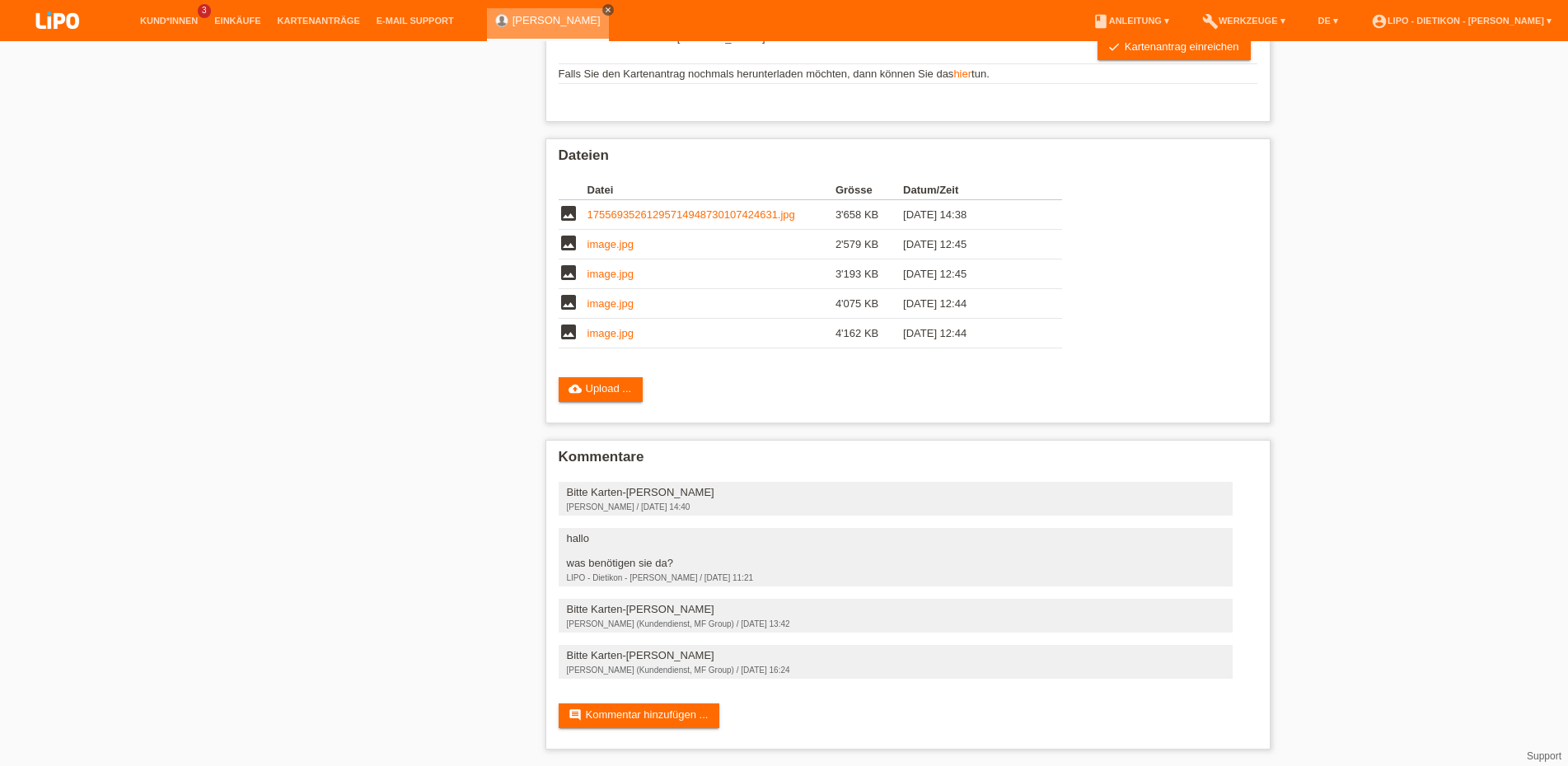
click at [604, 7] on icon "close" at bounding box center [608, 10] width 8 height 8
